Goal: Task Accomplishment & Management: Manage account settings

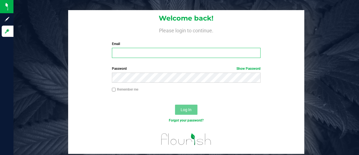
type input "[EMAIL_ADDRESS][DOMAIN_NAME]"
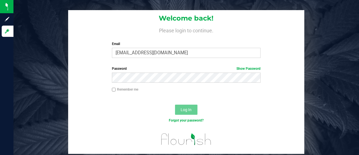
click at [181, 95] on div "Remember me" at bounding box center [186, 92] width 236 height 11
click at [185, 109] on span "Log In" at bounding box center [186, 109] width 11 height 4
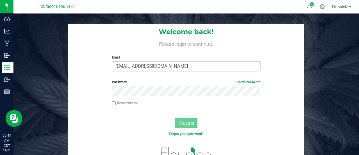
click at [182, 110] on div "Remember me" at bounding box center [186, 105] width 236 height 11
click at [177, 103] on div "Remember me" at bounding box center [186, 103] width 157 height 6
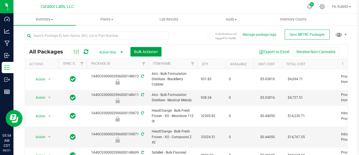
click at [147, 54] on span "Bulk Actions" at bounding box center [146, 51] width 24 height 4
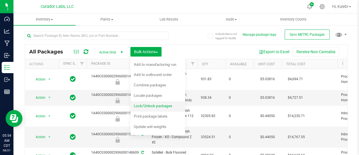
click at [149, 105] on span "Lock/Unlock packages" at bounding box center [153, 105] width 38 height 4
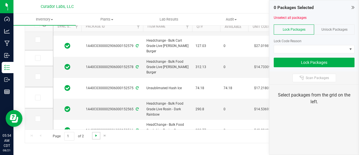
click at [96, 135] on span "Go to the next page" at bounding box center [96, 135] width 4 height 4
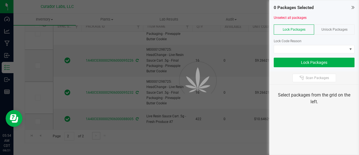
type input "[DATE]"
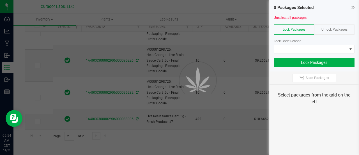
type input "[DATE]"
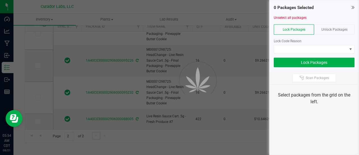
type input "[DATE]"
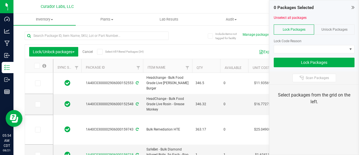
click at [89, 53] on link "Cancel" at bounding box center [87, 52] width 10 height 4
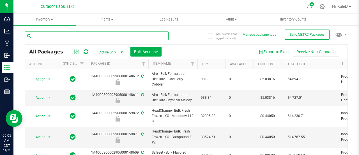
click at [97, 39] on input "text" at bounding box center [97, 35] width 144 height 8
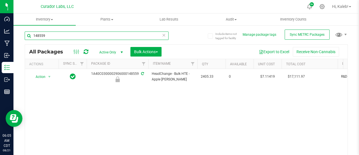
click at [58, 36] on input "148559" at bounding box center [97, 35] width 144 height 8
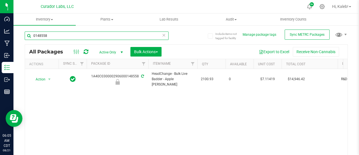
click at [82, 37] on input "0148558" at bounding box center [97, 35] width 144 height 8
paste input "0148553"
type input "v"
paste input "0148553"
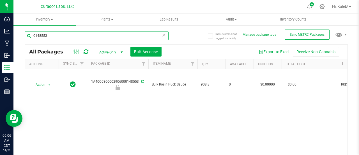
click at [95, 34] on input "0148553" at bounding box center [97, 35] width 144 height 8
paste input "148552"
click at [95, 34] on input "148552" at bounding box center [97, 35] width 144 height 8
click at [34, 33] on input "148552" at bounding box center [97, 35] width 144 height 8
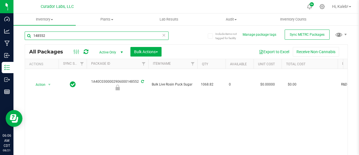
paste input "2508TEN0559.2330"
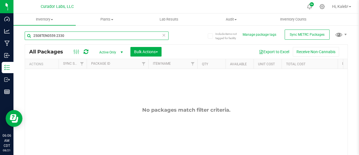
drag, startPoint x: 65, startPoint y: 36, endPoint x: 32, endPoint y: 33, distance: 32.7
click at [32, 33] on input "2508TEN0559.2330" at bounding box center [97, 35] width 144 height 8
paste input "015972"
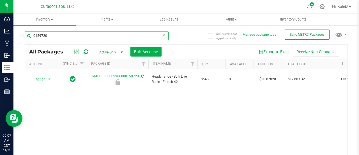
type input "0159720"
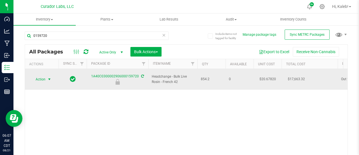
click at [43, 77] on span "Action" at bounding box center [38, 79] width 15 height 8
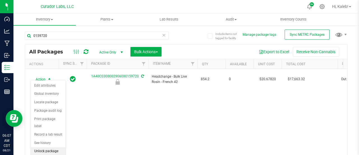
click at [42, 149] on li "Unlock package" at bounding box center [48, 151] width 35 height 8
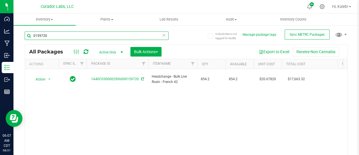
click at [48, 35] on input "0159720" at bounding box center [97, 35] width 144 height 8
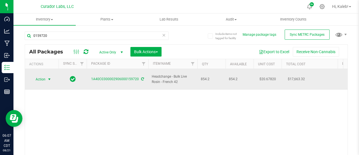
click at [45, 75] on span "Action" at bounding box center [38, 79] width 15 height 8
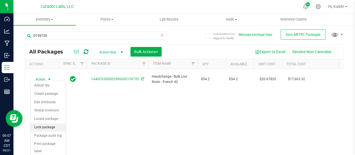
click at [43, 126] on li "Lock package" at bounding box center [48, 127] width 35 height 8
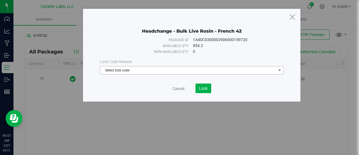
click at [142, 69] on span "Select lock code" at bounding box center [188, 70] width 176 height 8
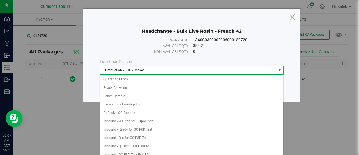
scroll to position [169, 0]
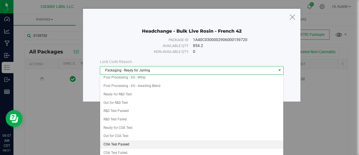
click at [118, 140] on li "COA Test Passed" at bounding box center [191, 144] width 183 height 8
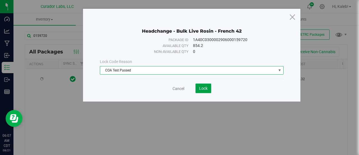
click at [204, 88] on span "Lock" at bounding box center [203, 88] width 8 height 4
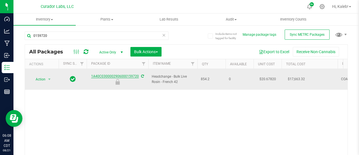
drag, startPoint x: 140, startPoint y: 78, endPoint x: 122, endPoint y: 73, distance: 19.2
click at [122, 73] on div "1A40C0300002906000159720" at bounding box center [117, 78] width 63 height 11
copy tr "000159720"
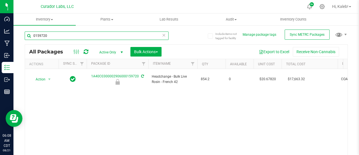
click at [80, 38] on input "0159720" at bounding box center [97, 35] width 144 height 8
paste input "148559"
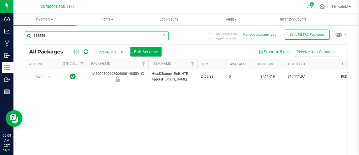
click at [49, 33] on input "148559" at bounding box center [97, 35] width 144 height 8
paste input "0148558"
click at [49, 33] on input "0148558" at bounding box center [97, 35] width 144 height 8
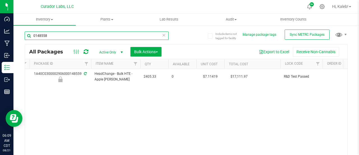
scroll to position [0, 57]
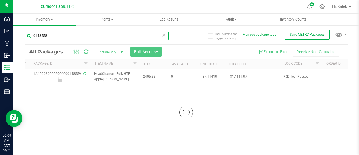
scroll to position [0, 58]
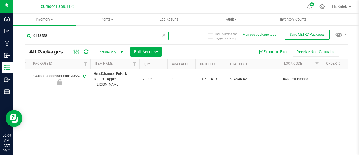
click at [42, 35] on input "0148558" at bounding box center [97, 35] width 144 height 8
paste input "3"
click at [42, 35] on input "0148553" at bounding box center [97, 35] width 144 height 8
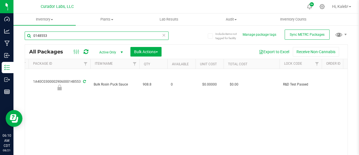
click at [63, 37] on input "0148553" at bounding box center [97, 35] width 144 height 8
paste input "2"
click at [57, 36] on input "0148552" at bounding box center [97, 35] width 144 height 8
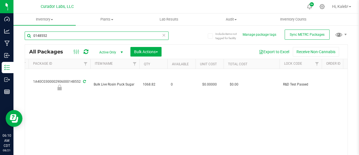
paste input "159775"
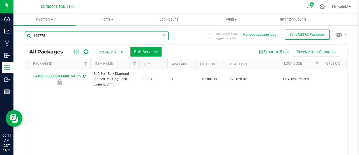
click at [37, 36] on input "159775" at bounding box center [97, 35] width 144 height 8
paste input "1"
click at [53, 37] on input "159771" at bounding box center [97, 35] width 144 height 8
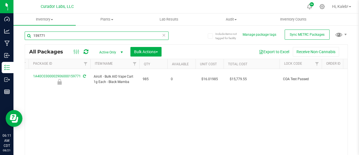
paste input "84"
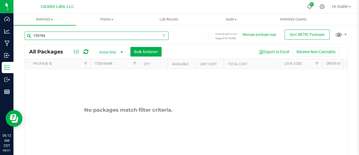
type input "159784"
